Goal: Transaction & Acquisition: Purchase product/service

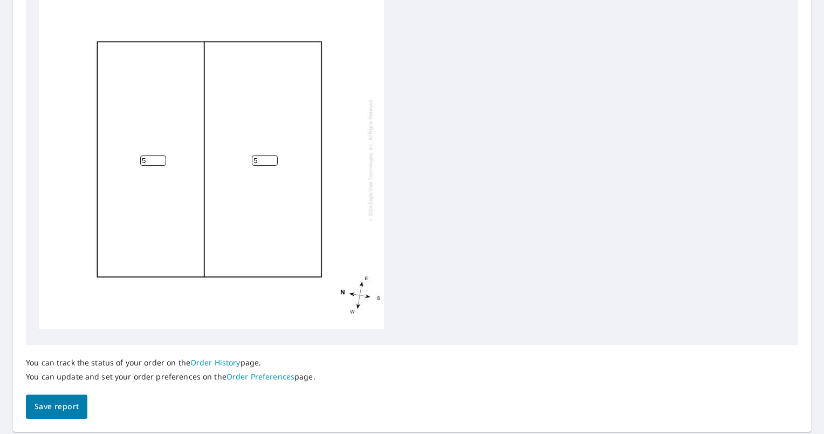
scroll to position [401, 0]
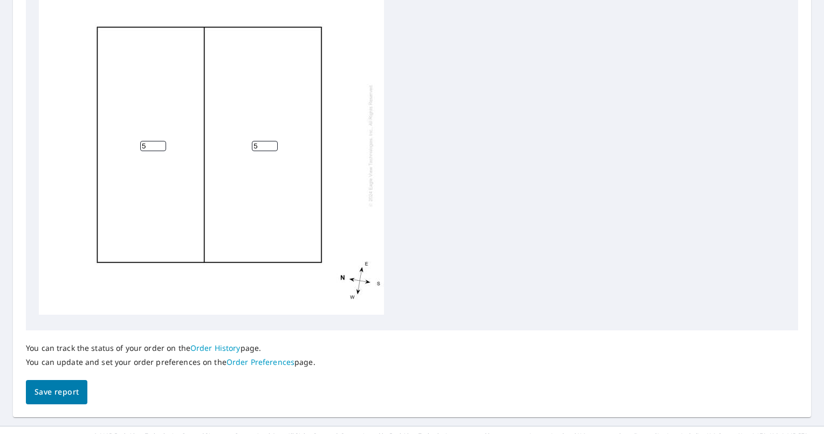
click at [54, 384] on button "Save report" at bounding box center [56, 392] width 61 height 24
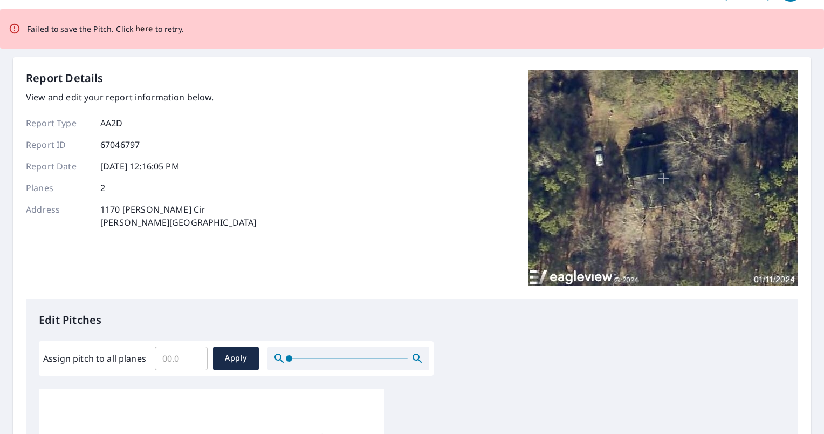
scroll to position [0, 0]
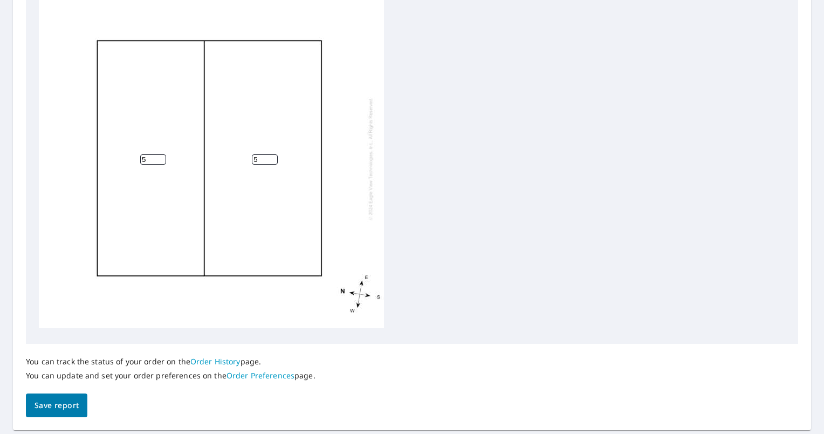
click at [65, 401] on span "Save report" at bounding box center [57, 404] width 44 height 13
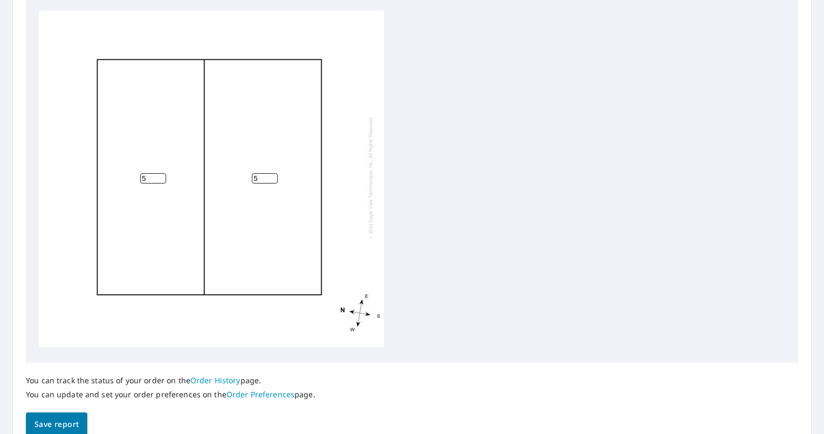
scroll to position [383, 0]
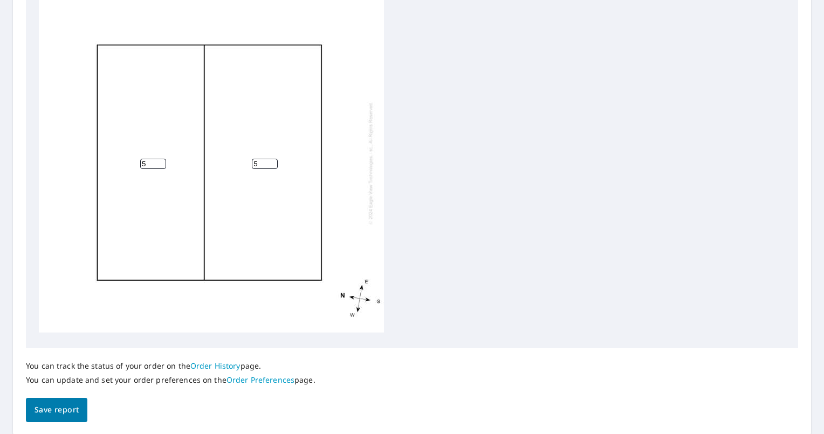
click at [56, 410] on span "Save report" at bounding box center [57, 409] width 44 height 13
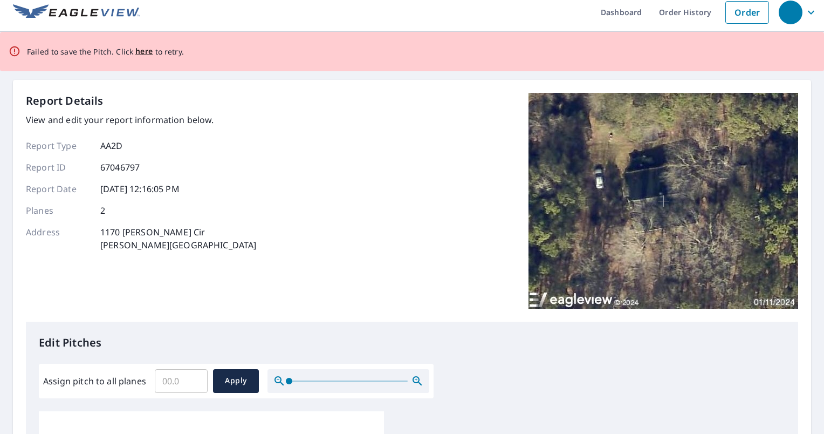
scroll to position [8, 0]
click at [135, 53] on span "here" at bounding box center [144, 50] width 18 height 13
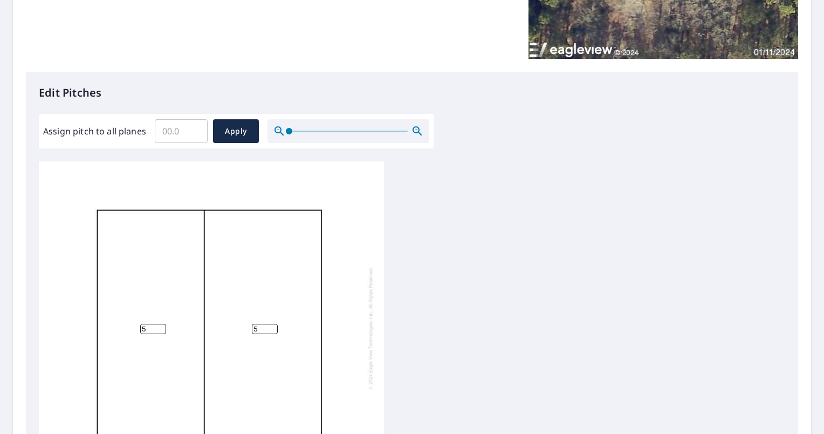
scroll to position [219, 0]
click at [193, 135] on input "0" at bounding box center [181, 130] width 53 height 30
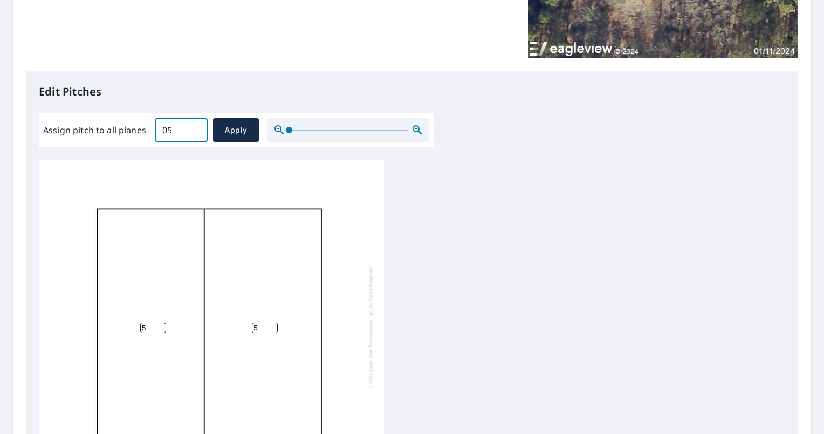
type input "0"
type input "5"
click at [222, 132] on span "Apply" at bounding box center [236, 129] width 29 height 13
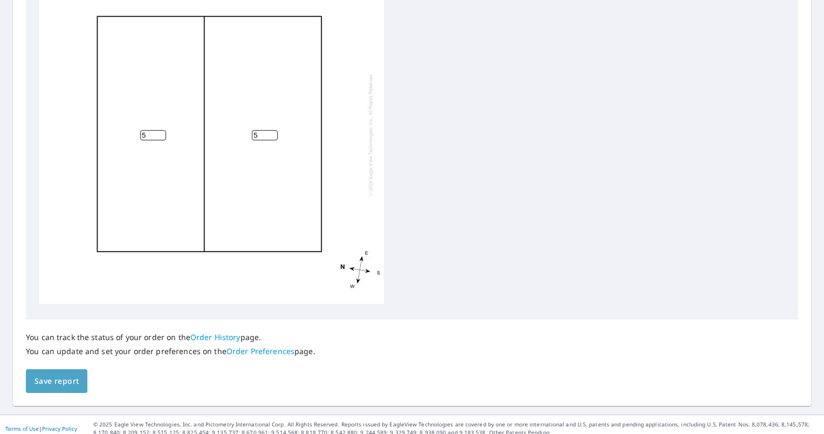
click at [83, 380] on button "Save report" at bounding box center [56, 381] width 61 height 24
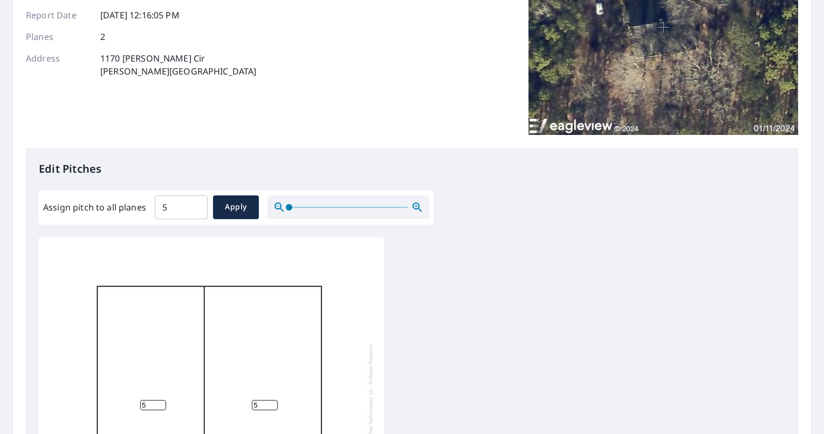
scroll to position [182, 0]
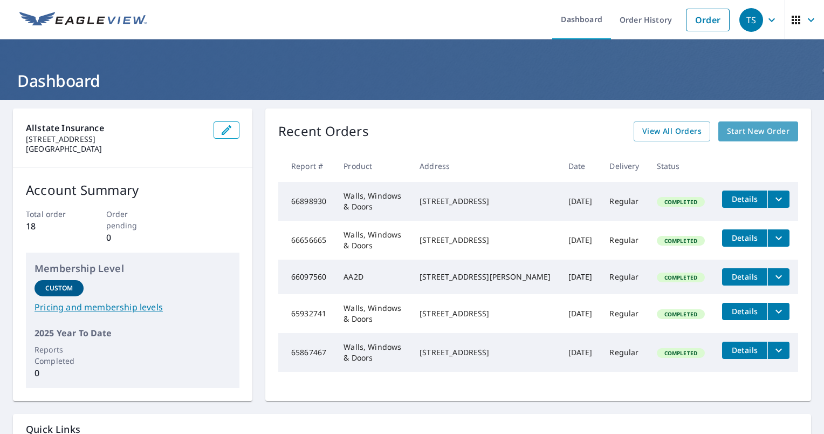
click at [752, 132] on span "Start New Order" at bounding box center [758, 131] width 63 height 13
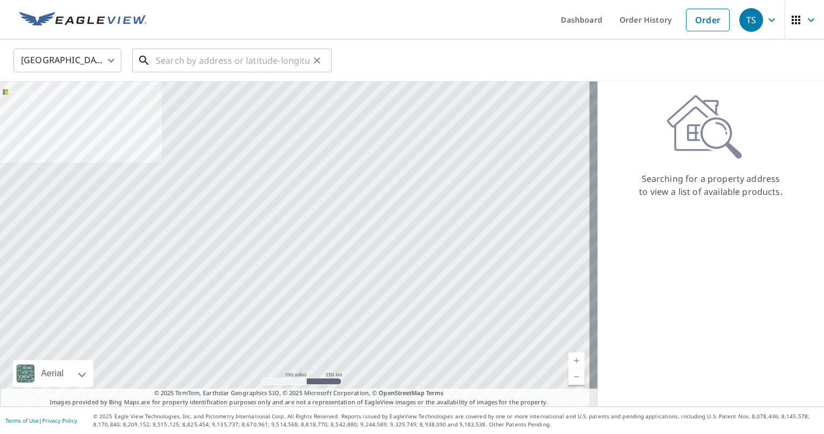
click at [223, 58] on input "text" at bounding box center [233, 60] width 154 height 30
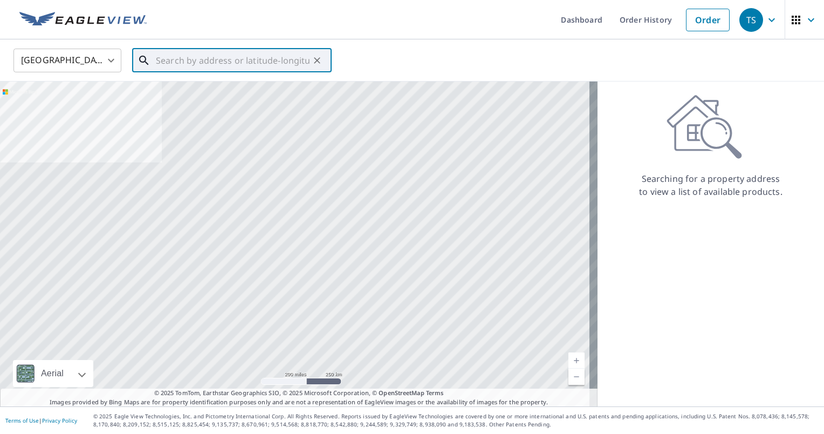
paste input "1170 [PERSON_NAME] CIRCLE"
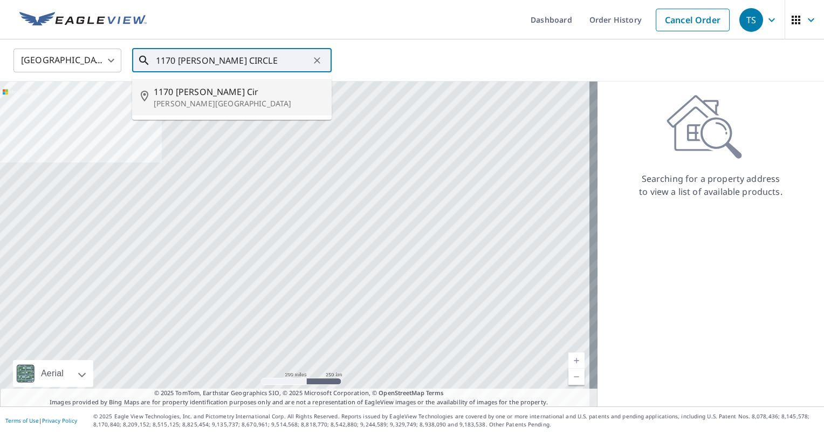
click at [194, 97] on span "1170 [PERSON_NAME] Cir" at bounding box center [238, 91] width 169 height 13
type input "[STREET_ADDRESS][PERSON_NAME][PERSON_NAME]"
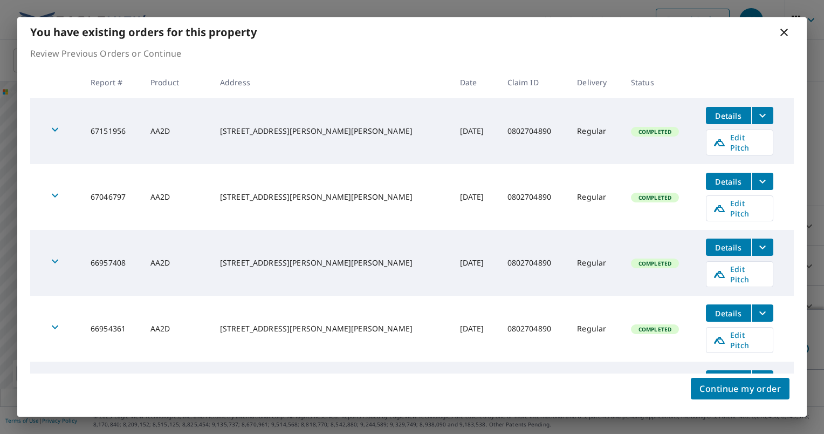
click at [783, 31] on icon at bounding box center [784, 33] width 8 height 8
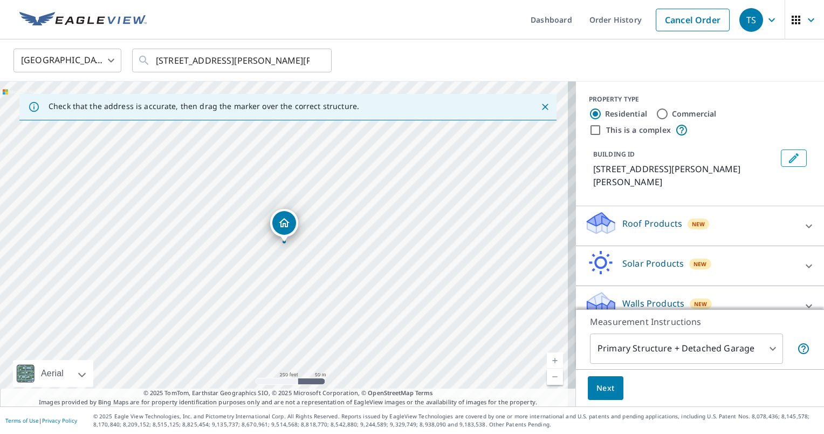
click at [802, 219] on icon at bounding box center [808, 225] width 13 height 13
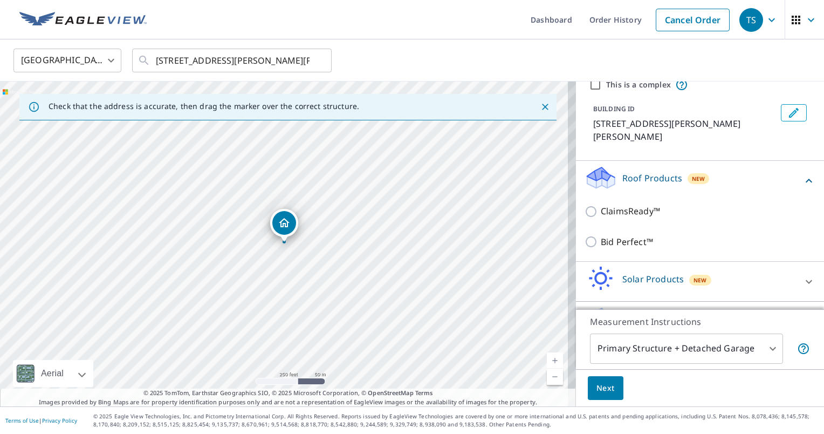
scroll to position [64, 0]
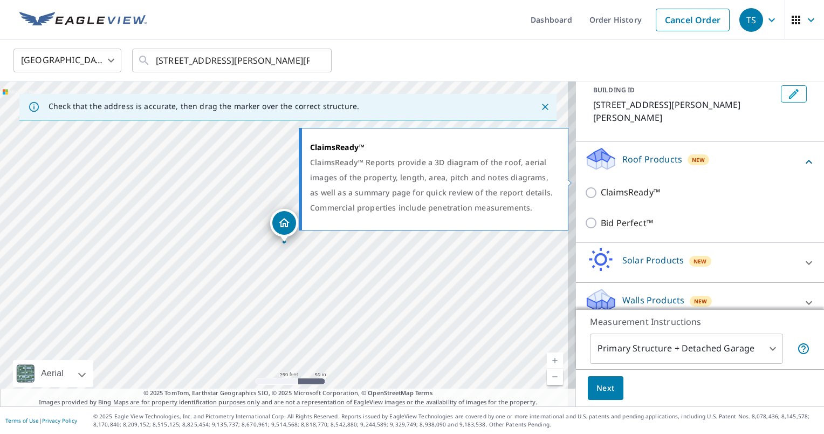
click at [588, 186] on input "ClaimsReady™" at bounding box center [593, 192] width 16 height 13
checkbox input "true"
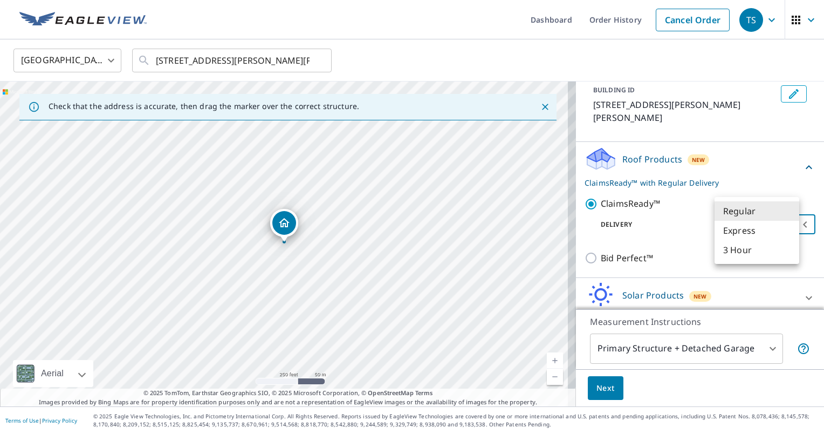
click at [744, 215] on body "TS TS Dashboard Order History Cancel Order TS United States [GEOGRAPHIC_DATA] ​…" at bounding box center [412, 217] width 824 height 434
click at [744, 215] on li "Regular" at bounding box center [756, 210] width 85 height 19
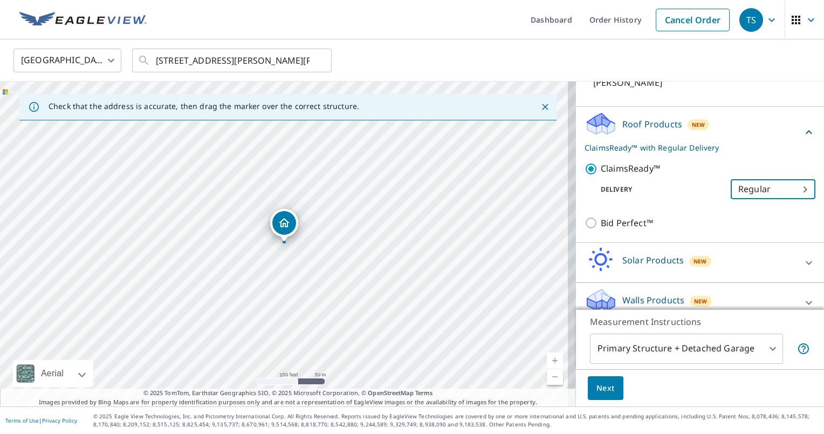
click at [604, 384] on span "Next" at bounding box center [605, 387] width 18 height 13
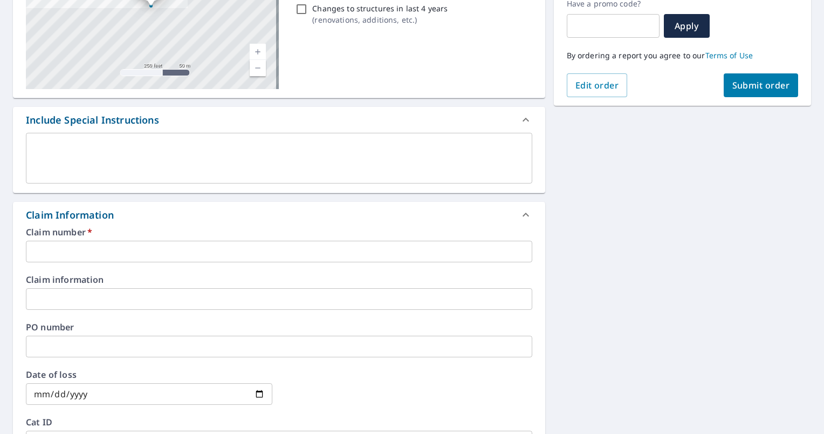
scroll to position [190, 0]
click at [132, 249] on input "text" at bounding box center [279, 251] width 506 height 22
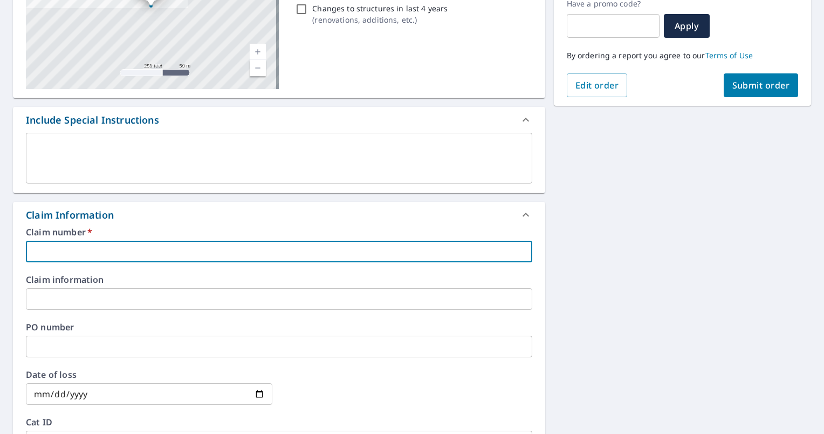
paste input "0802704890"
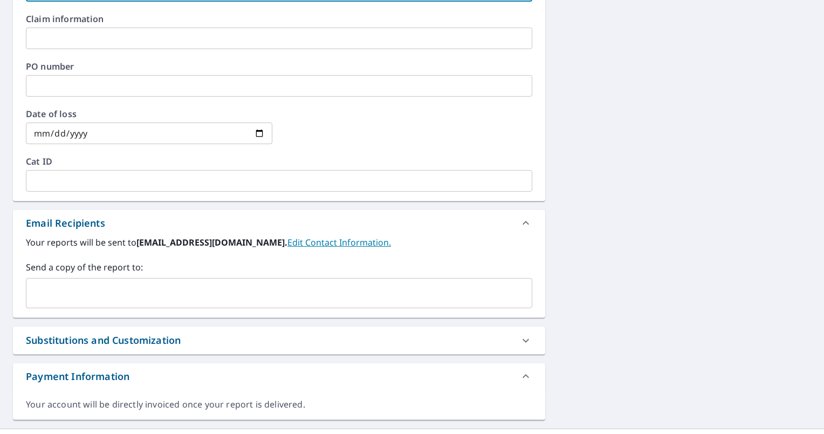
scroll to position [471, 0]
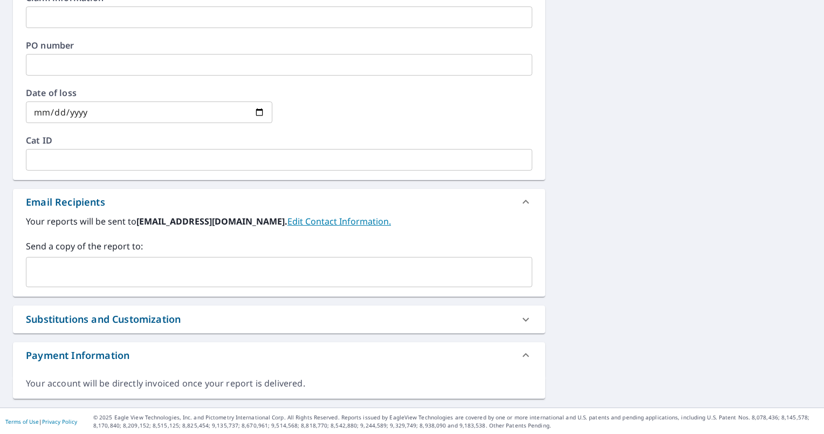
type input "0802704890"
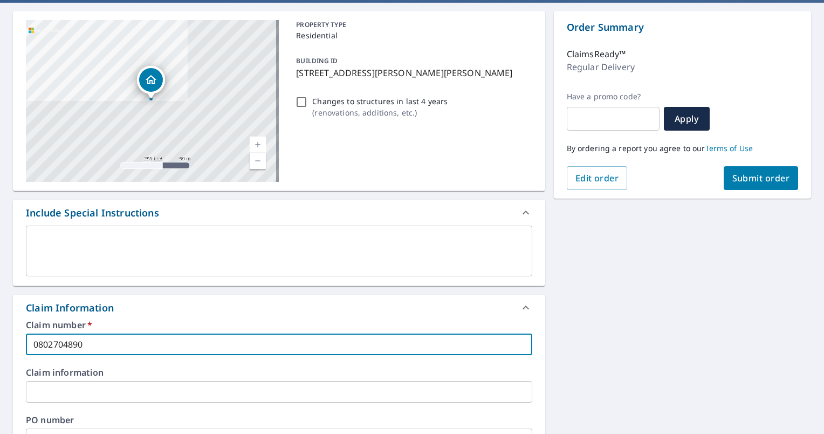
scroll to position [95, 0]
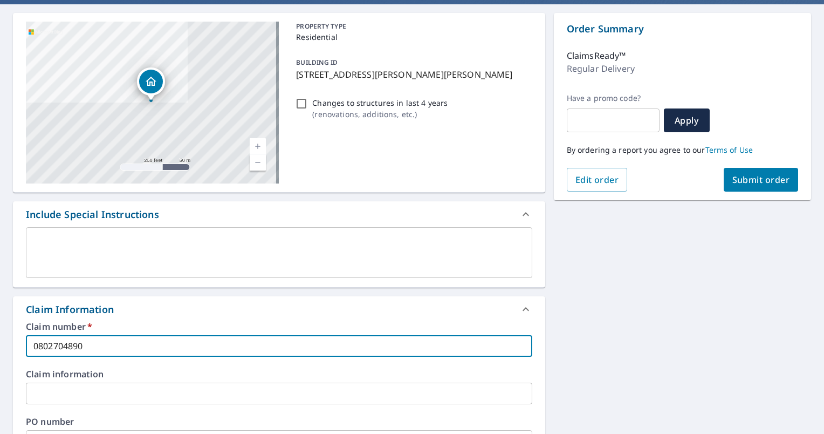
click at [753, 180] on span "Submit order" at bounding box center [761, 180] width 58 height 12
